Goal: Transaction & Acquisition: Book appointment/travel/reservation

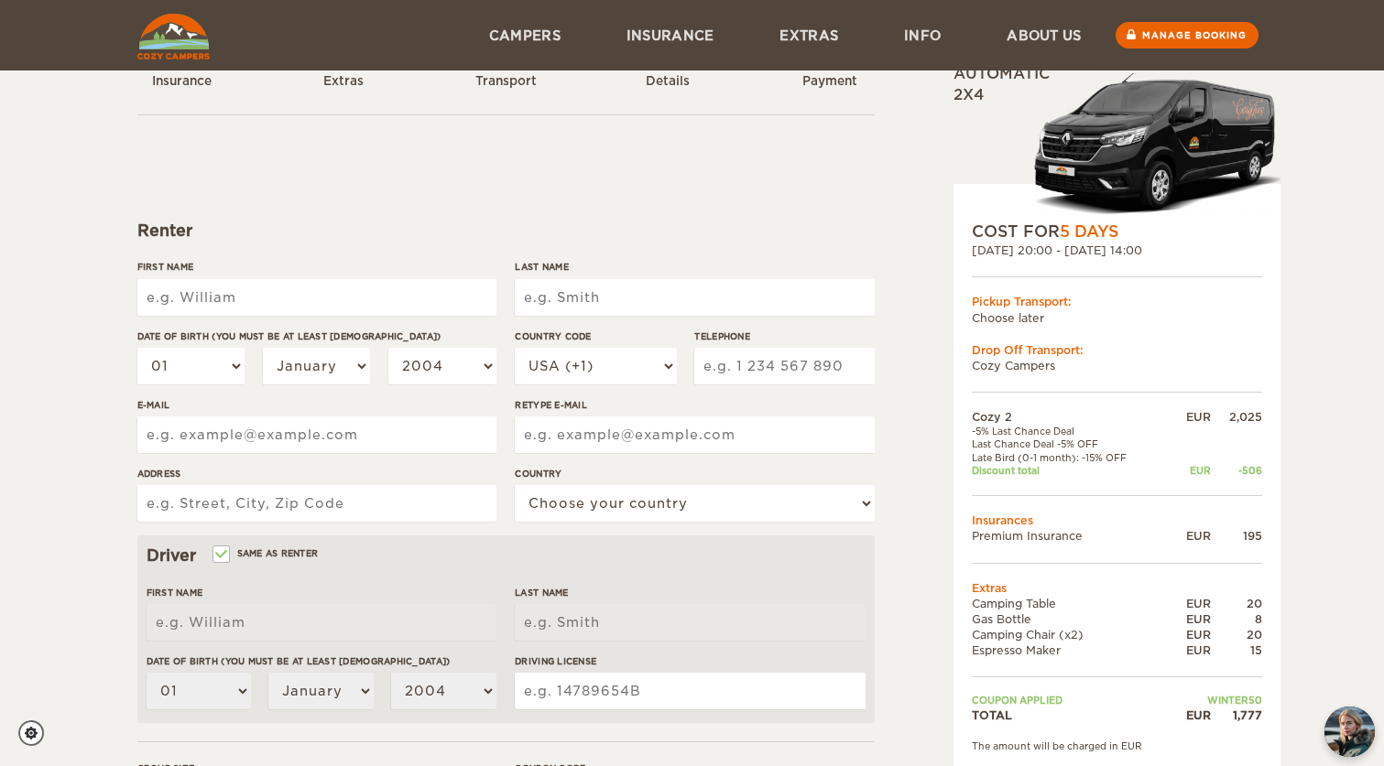
scroll to position [10, 0]
